Goal: Find contact information: Find contact information

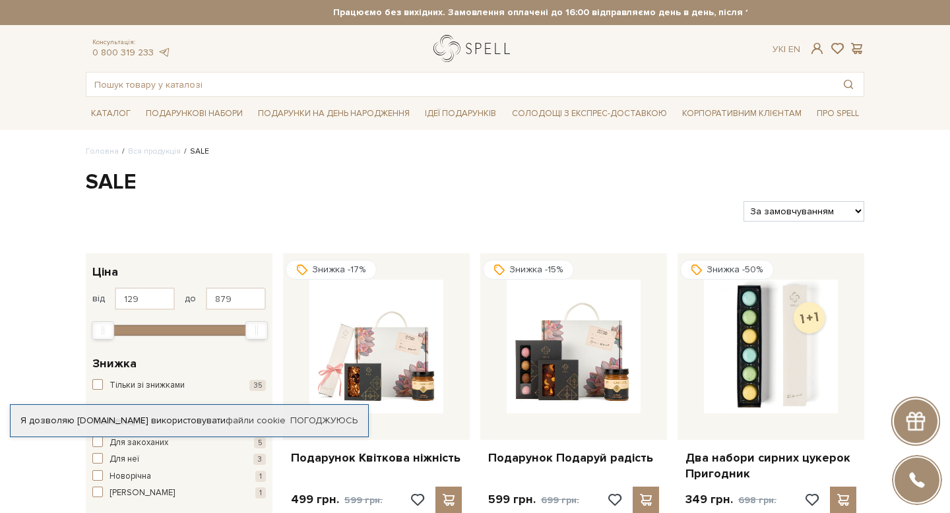
click at [479, 51] on link "logo" at bounding box center [474, 48] width 82 height 27
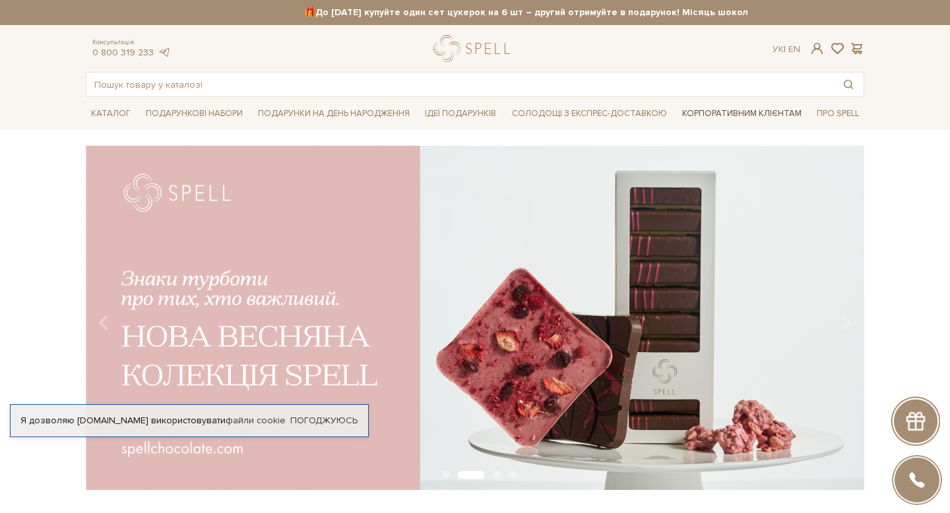
click at [755, 111] on link "Корпоративним клієнтам" at bounding box center [742, 113] width 130 height 22
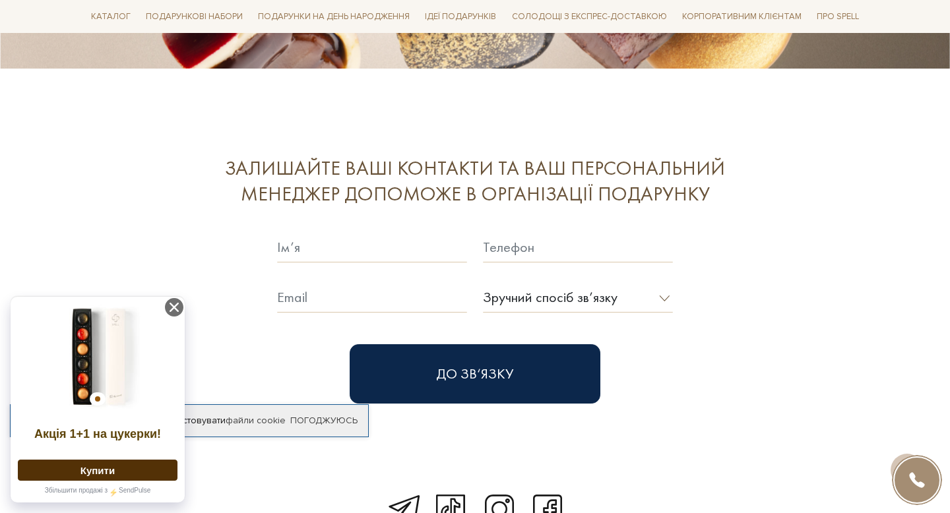
scroll to position [3572, 0]
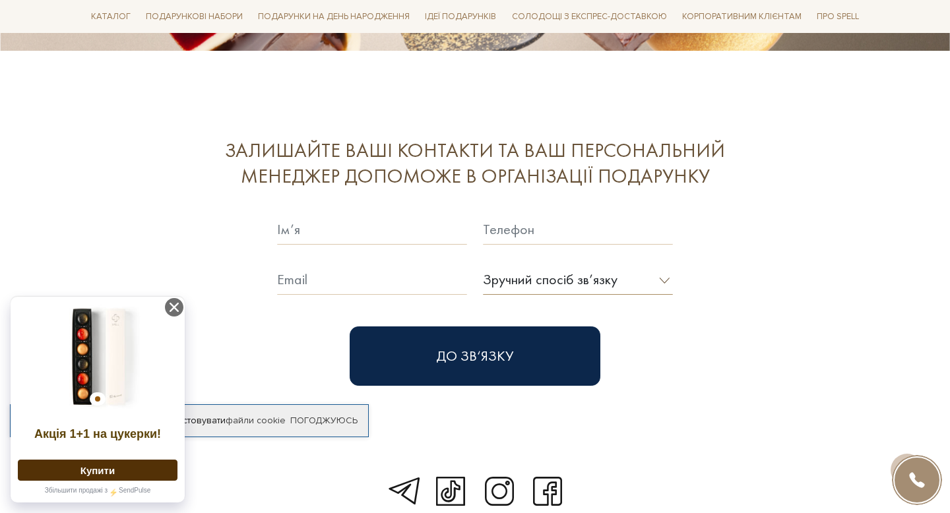
click at [669, 264] on select "Зручний спосіб зв’язку Дзвінок Viber Telegram E-mail" at bounding box center [578, 279] width 190 height 30
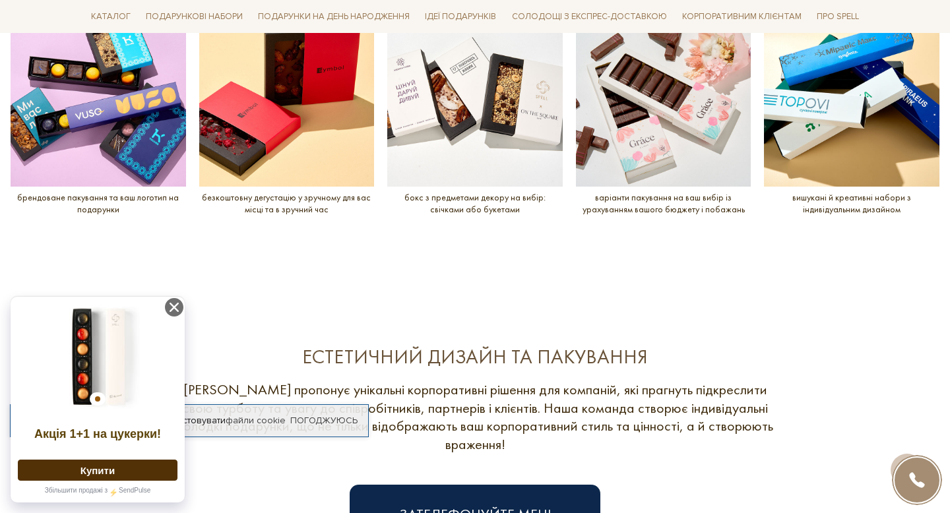
scroll to position [1673, 0]
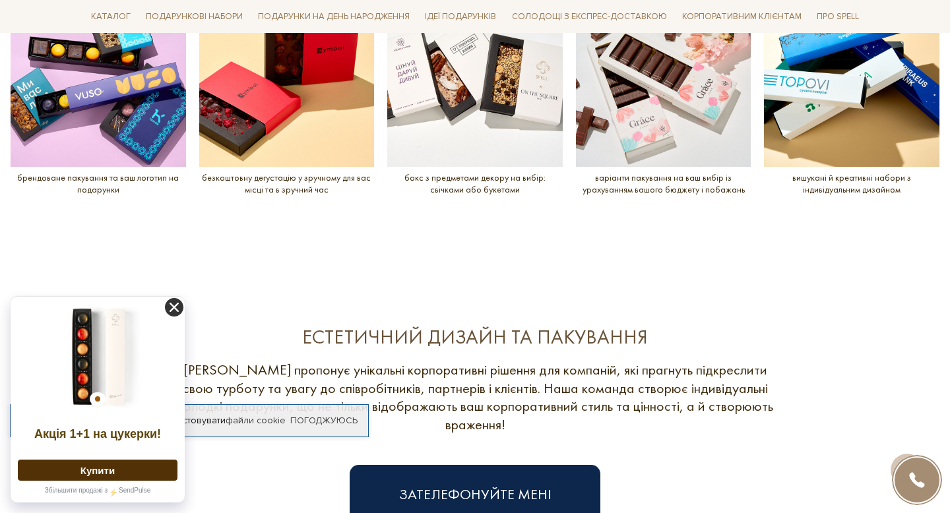
click at [173, 307] on icon at bounding box center [174, 307] width 18 height 18
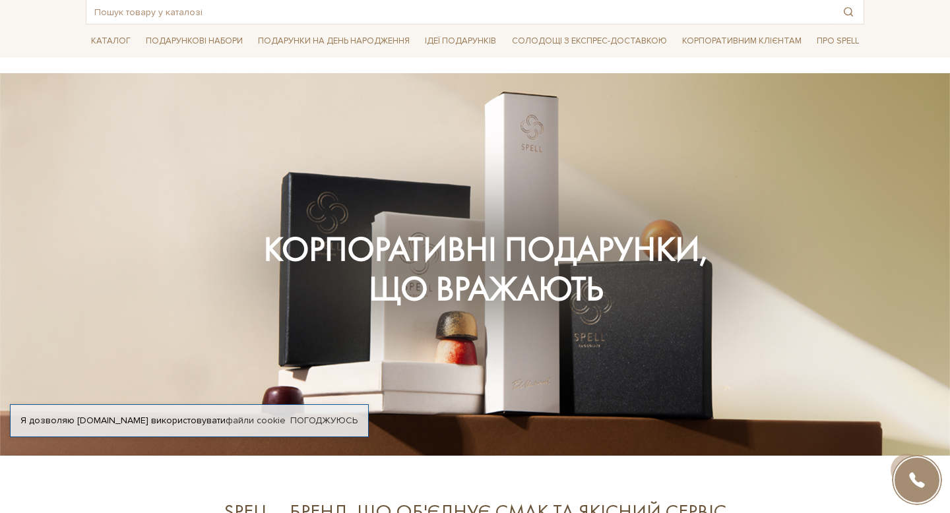
scroll to position [0, 0]
